Goal: Task Accomplishment & Management: Complete application form

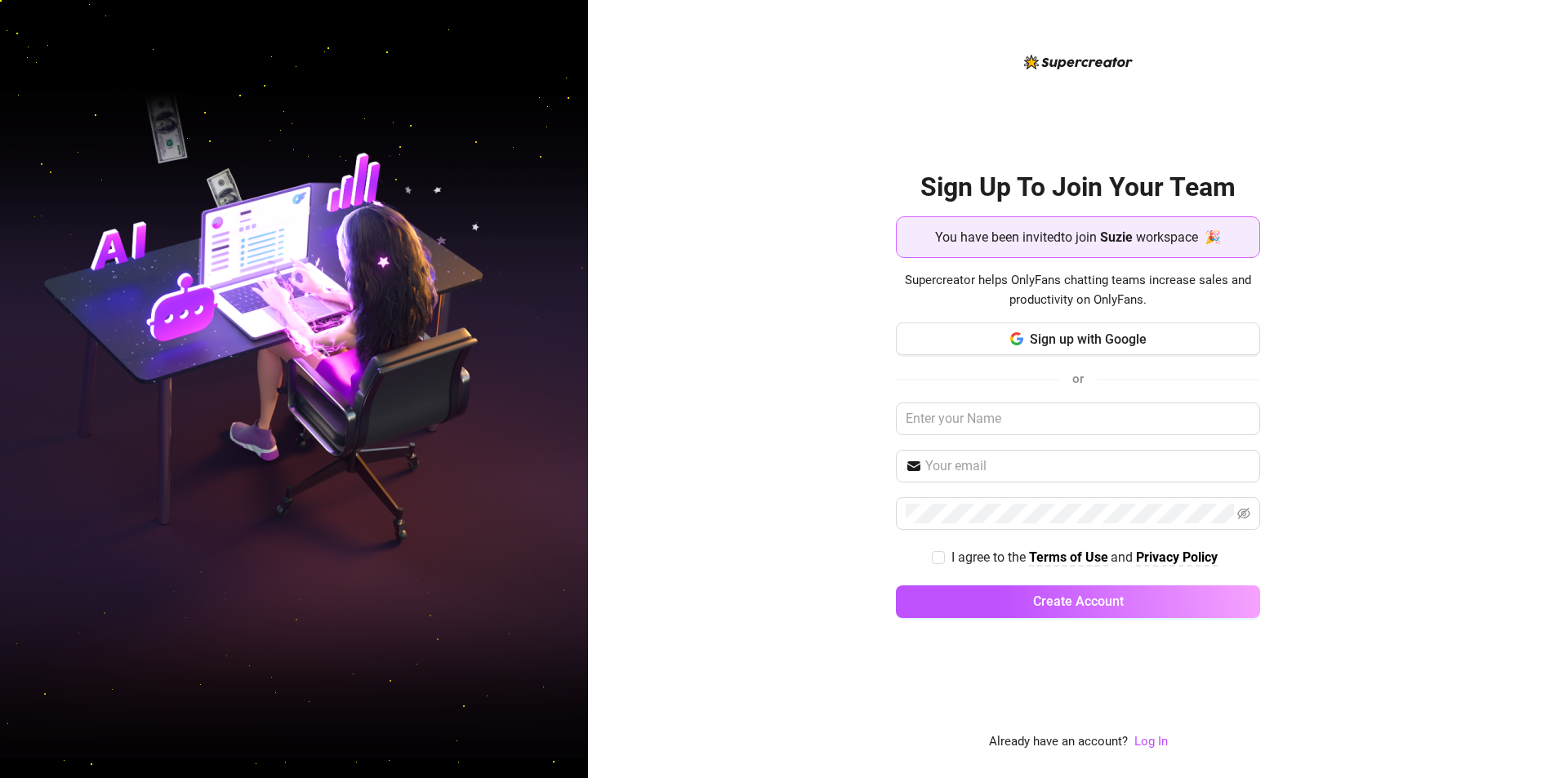
drag, startPoint x: 1125, startPoint y: 341, endPoint x: 477, endPoint y: 47, distance: 711.6
click at [646, 363] on div "Sign Up To Join Your Team You have been invited to join Suzie workspace 🎉 Super…" at bounding box center [1078, 389] width 980 height 778
click at [1465, 426] on div "Sign Up To Join Your Team You have been invited to join Suzie workspace 🎉 Super…" at bounding box center [1078, 389] width 980 height 778
click at [1092, 346] on span "Sign up with Google" at bounding box center [1088, 339] width 117 height 16
click at [1056, 346] on span "Sign up with Google" at bounding box center [1088, 339] width 117 height 16
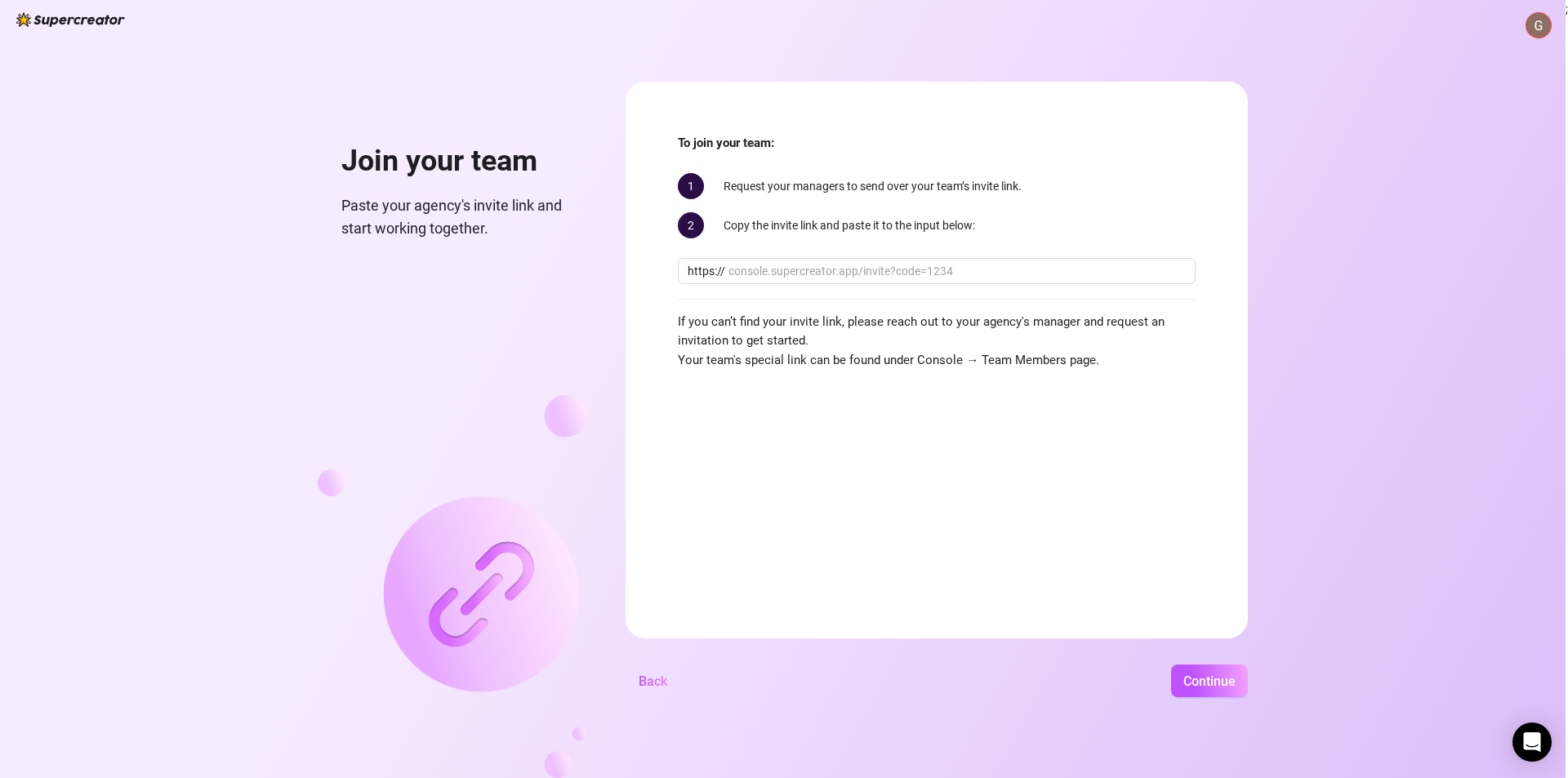
click at [1456, 447] on div "Join your team Paste your agency's invite link and start working together. To j…" at bounding box center [783, 389] width 1565 height 778
click at [895, 271] on input "text" at bounding box center [957, 271] width 457 height 18
paste input "console.supercreator.app/invite?code=casFJgYKo9bku6aQEwoU5t8lTun1&workspace=Suz…"
type input "console.supercreator.app/invite?code=casFJgYKo9bku6aQEwoU5t8lTun1&workspace=Suz…"
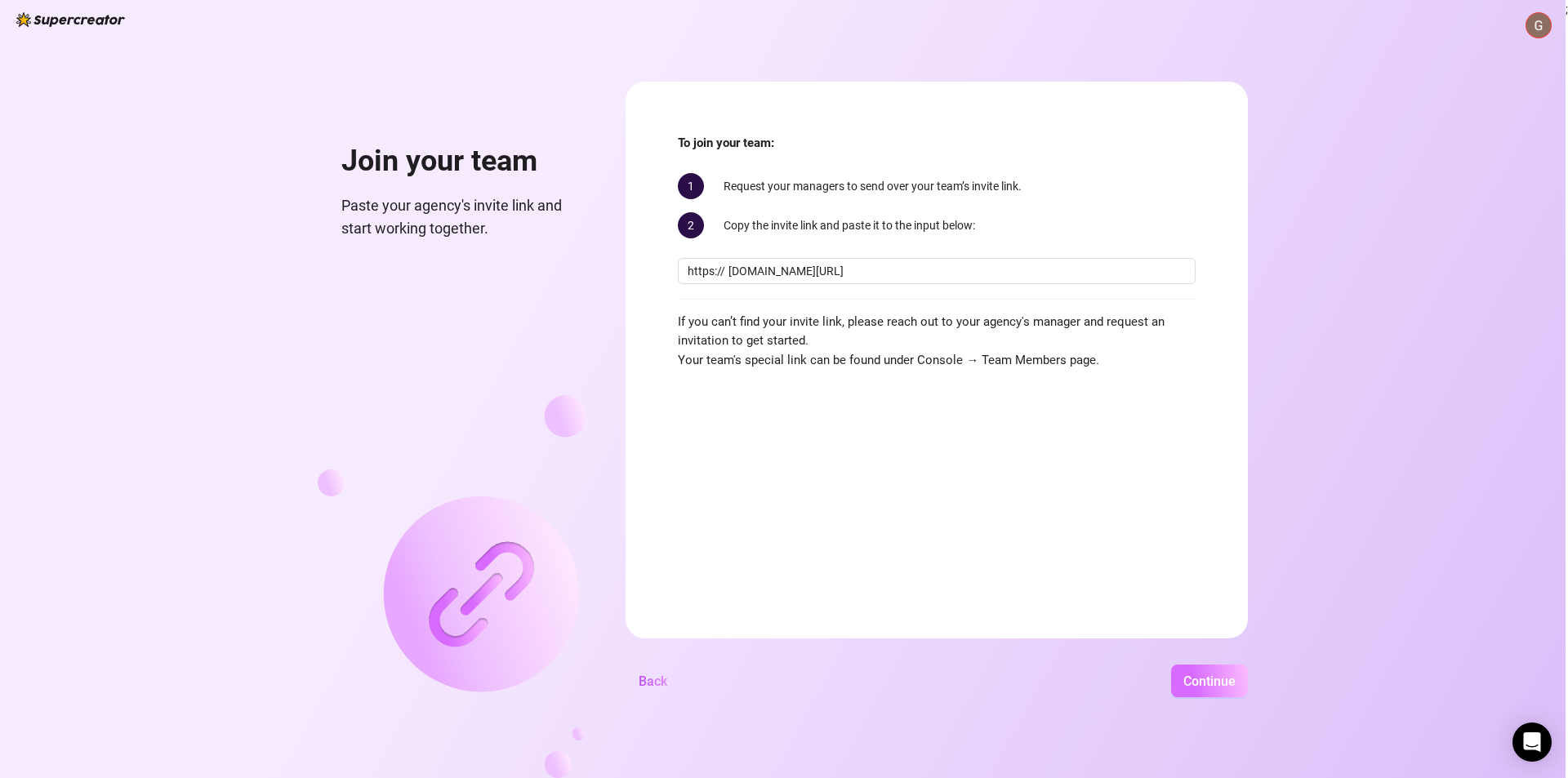
scroll to position [0, 0]
click at [1200, 681] on span "Continue" at bounding box center [1209, 681] width 52 height 16
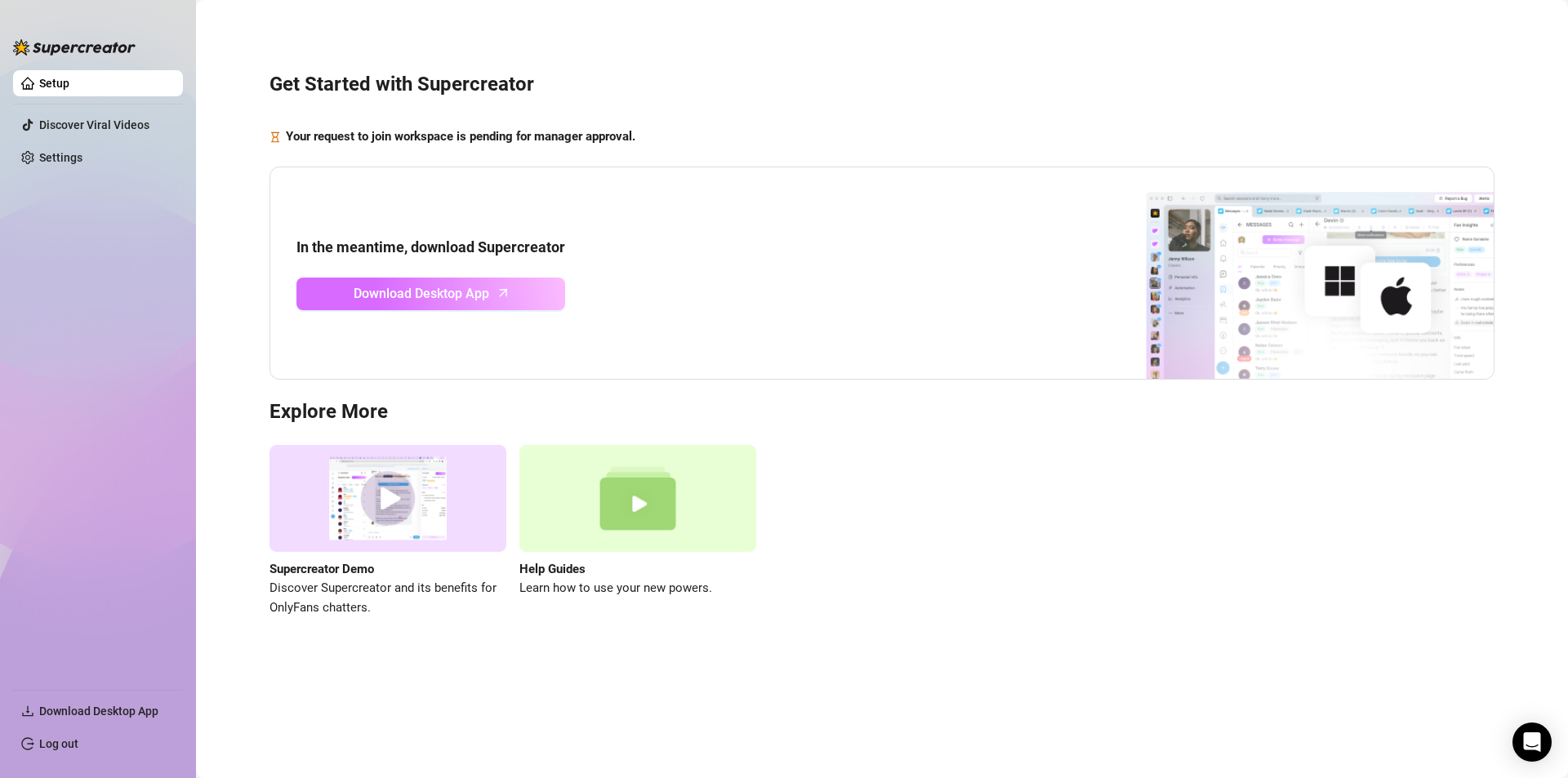
click at [477, 299] on span "Download Desktop App" at bounding box center [421, 293] width 136 height 20
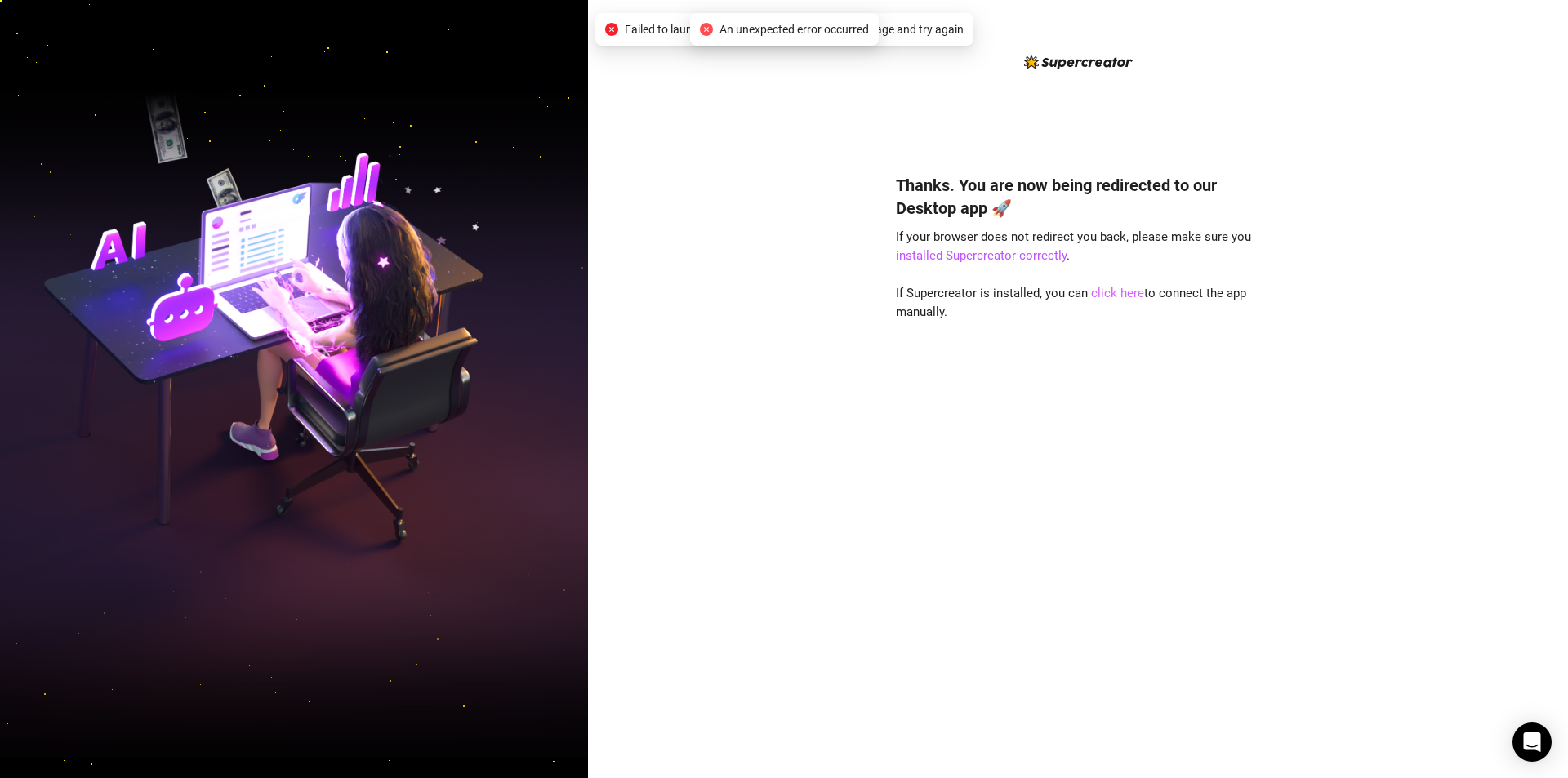
click at [1118, 293] on link "click here" at bounding box center [1118, 292] width 53 height 15
click at [963, 254] on link "installed Supercreator correctly" at bounding box center [981, 255] width 171 height 15
